Goal: Information Seeking & Learning: Learn about a topic

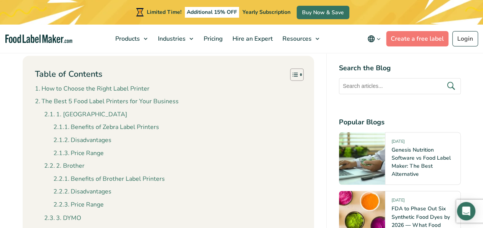
scroll to position [543, 0]
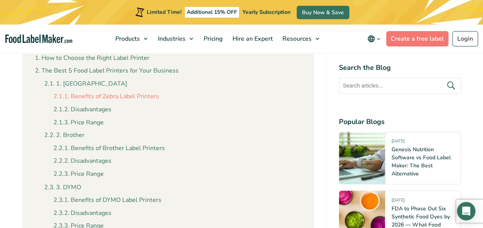
click at [131, 99] on link "Benefits of Zebra Label Printers" at bounding box center [106, 97] width 106 height 10
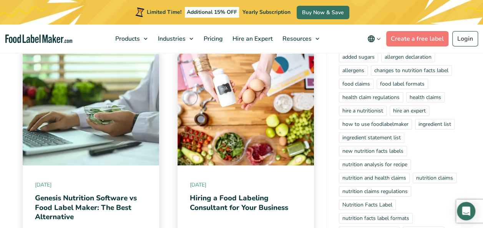
scroll to position [4586, 0]
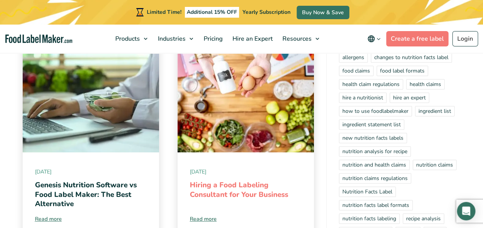
click at [245, 180] on link "Hiring a Food Labeling Consultant for Your Business" at bounding box center [239, 190] width 98 height 20
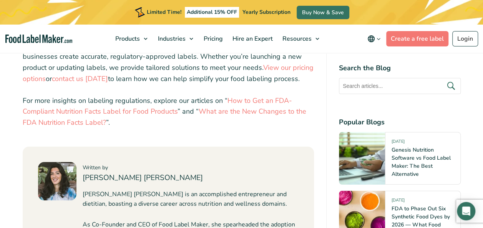
scroll to position [2901, 0]
